Goal: Entertainment & Leisure: Consume media (video, audio)

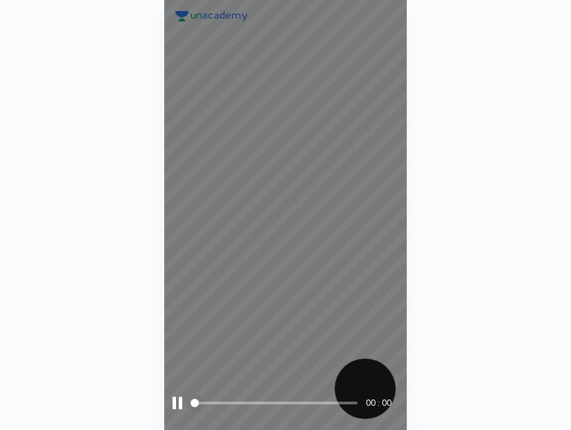
scroll to position [430, 348]
click at [306, 404] on span at bounding box center [275, 403] width 164 height 3
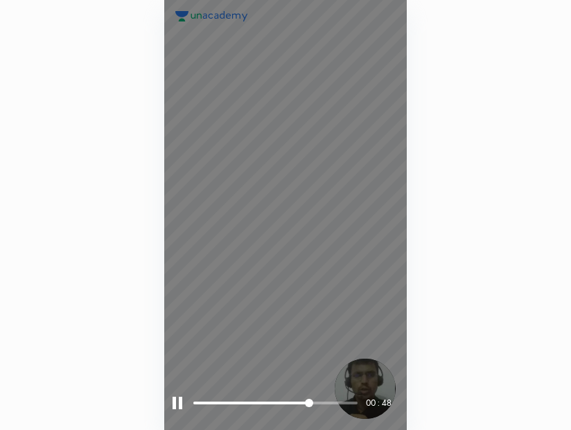
click at [330, 401] on span at bounding box center [275, 403] width 164 height 21
drag, startPoint x: 335, startPoint y: 400, endPoint x: 300, endPoint y: 396, distance: 35.6
click at [300, 396] on span at bounding box center [275, 403] width 164 height 21
drag, startPoint x: 314, startPoint y: 392, endPoint x: 267, endPoint y: 382, distance: 48.1
click at [267, 382] on div "00 : 47" at bounding box center [285, 215] width 242 height 430
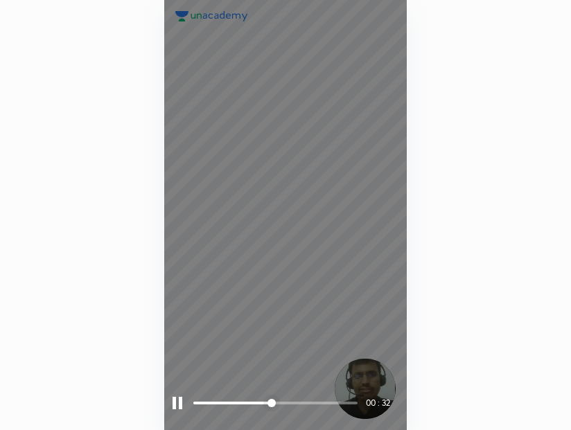
click at [181, 406] on div at bounding box center [177, 403] width 10 height 12
click at [289, 402] on span at bounding box center [275, 403] width 164 height 3
click at [316, 403] on span at bounding box center [275, 403] width 164 height 3
click at [338, 404] on span at bounding box center [275, 403] width 164 height 3
click at [344, 402] on span "styled slider" at bounding box center [339, 403] width 8 height 8
